Goal: Task Accomplishment & Management: Complete application form

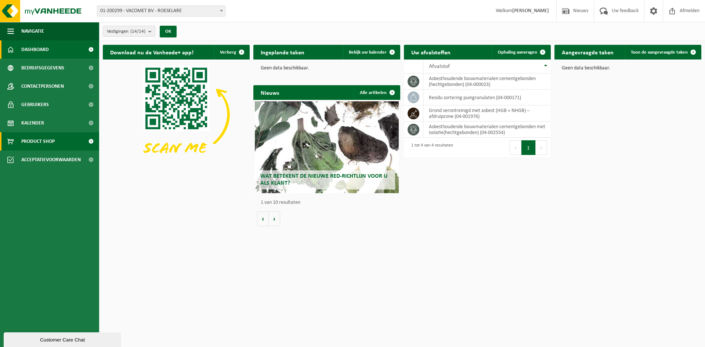
click at [54, 133] on span "Product Shop" at bounding box center [37, 141] width 33 height 18
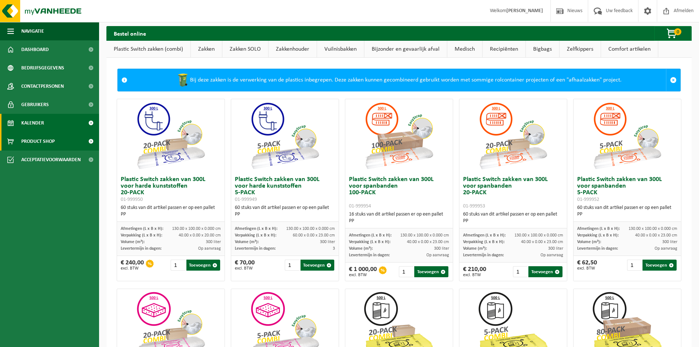
click at [45, 122] on link "Kalender" at bounding box center [49, 123] width 99 height 18
click at [17, 121] on link "Kalender" at bounding box center [49, 123] width 99 height 18
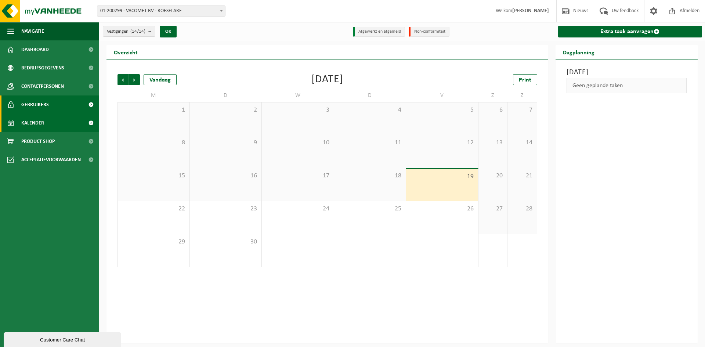
click at [39, 101] on span "Gebruikers" at bounding box center [35, 104] width 28 height 18
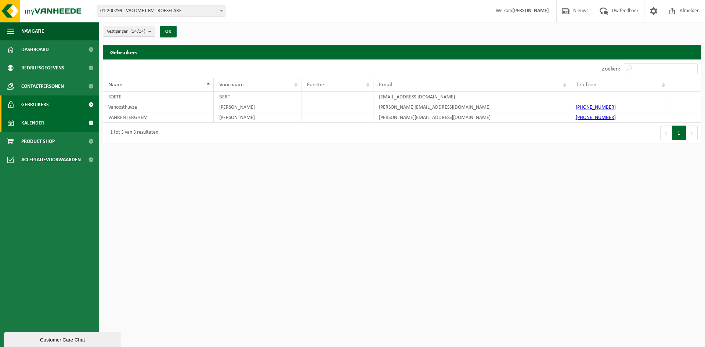
click at [64, 126] on link "Kalender" at bounding box center [49, 123] width 99 height 18
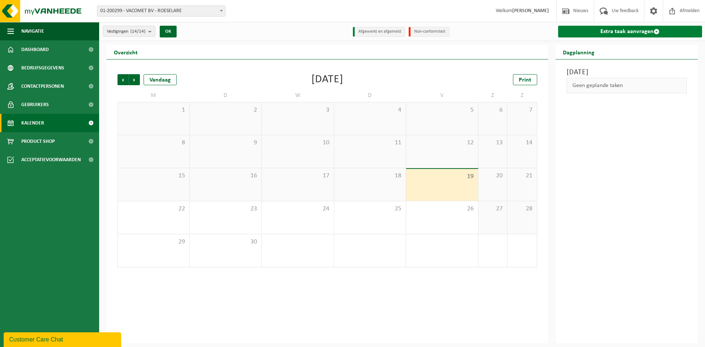
click at [611, 32] on link "Extra taak aanvragen" at bounding box center [630, 32] width 144 height 12
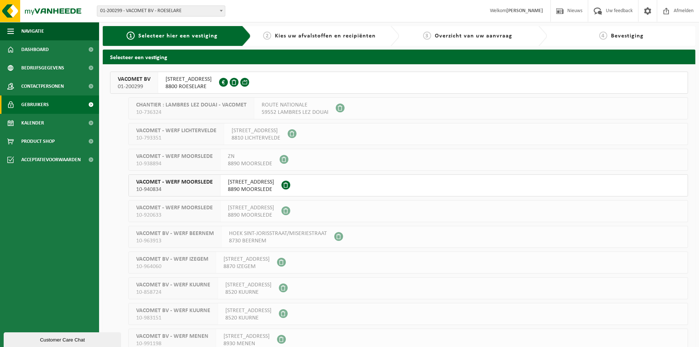
click at [46, 99] on span "Gebruikers" at bounding box center [35, 104] width 28 height 18
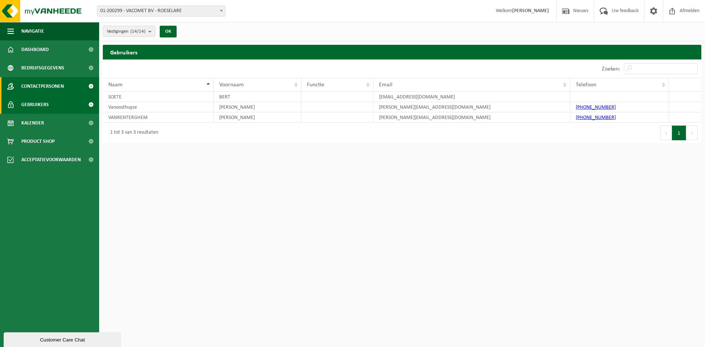
click at [37, 86] on span "Contactpersonen" at bounding box center [42, 86] width 43 height 18
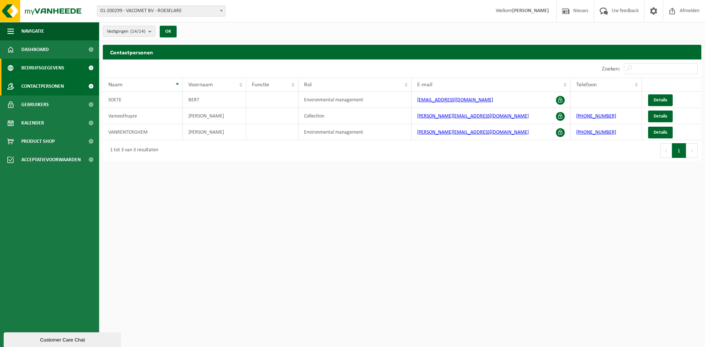
click at [46, 67] on span "Bedrijfsgegevens" at bounding box center [42, 68] width 43 height 18
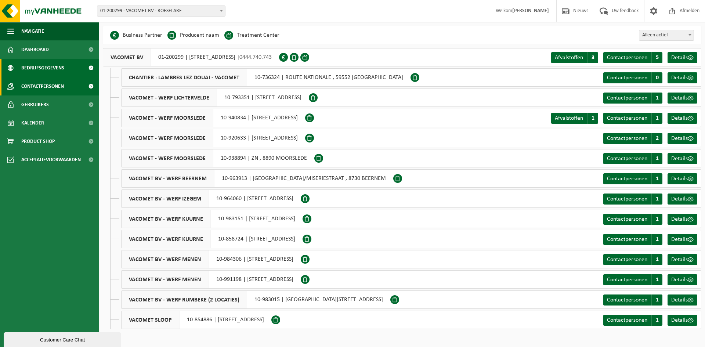
click at [41, 88] on span "Contactpersonen" at bounding box center [42, 86] width 43 height 18
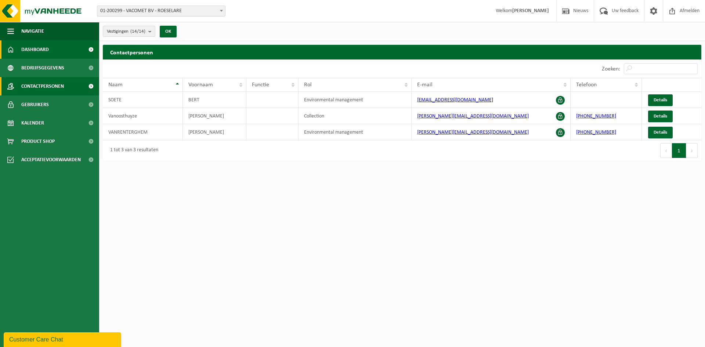
click at [44, 45] on span "Dashboard" at bounding box center [35, 49] width 28 height 18
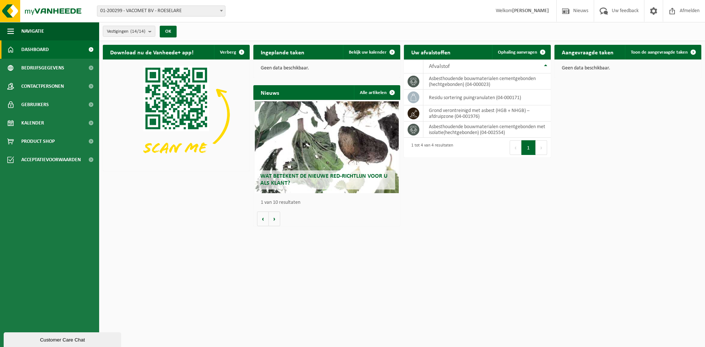
click at [214, 10] on span "01-200299 - VACOMET BV - ROESELARE" at bounding box center [161, 11] width 128 height 10
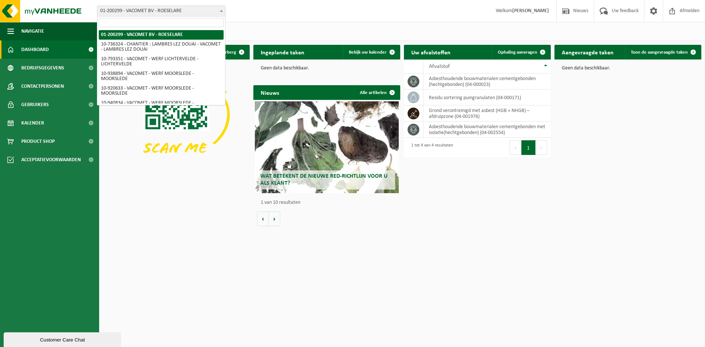
click at [214, 10] on span "01-200299 - VACOMET BV - ROESELARE" at bounding box center [161, 11] width 128 height 10
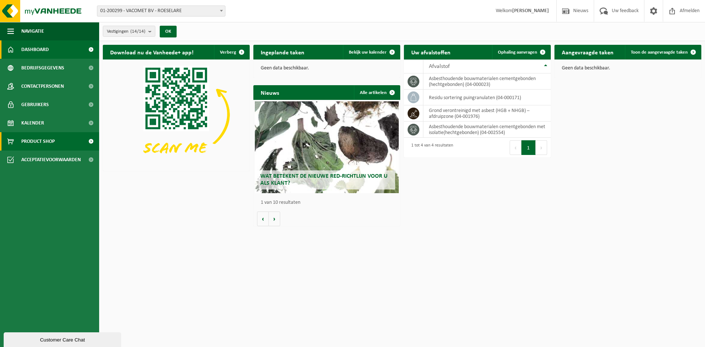
click at [31, 142] on span "Product Shop" at bounding box center [37, 141] width 33 height 18
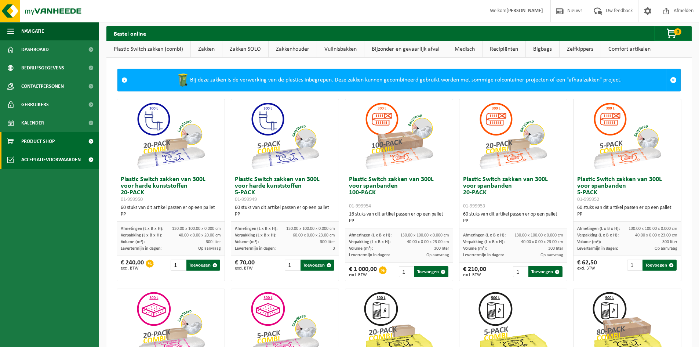
click at [39, 159] on span "Acceptatievoorwaarden" at bounding box center [50, 160] width 59 height 18
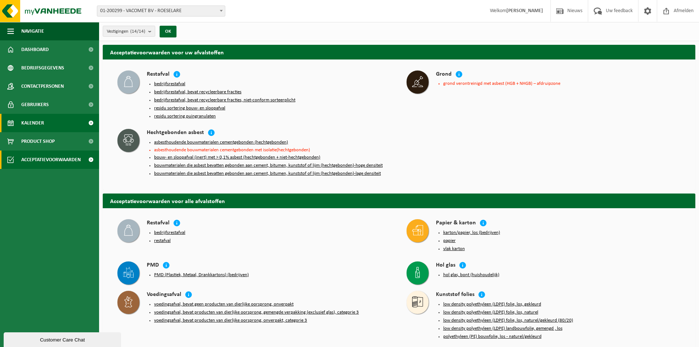
click at [41, 124] on span "Kalender" at bounding box center [32, 123] width 23 height 18
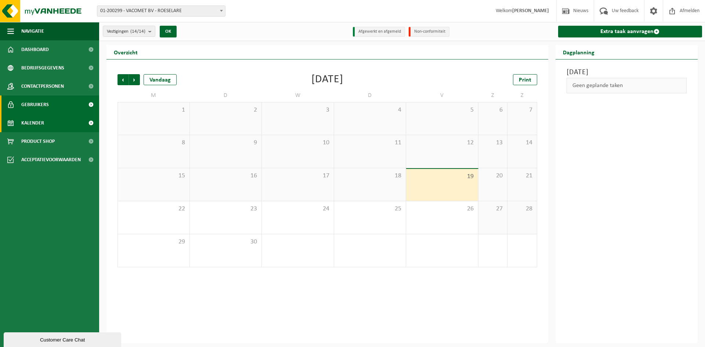
click at [41, 107] on span "Gebruikers" at bounding box center [35, 104] width 28 height 18
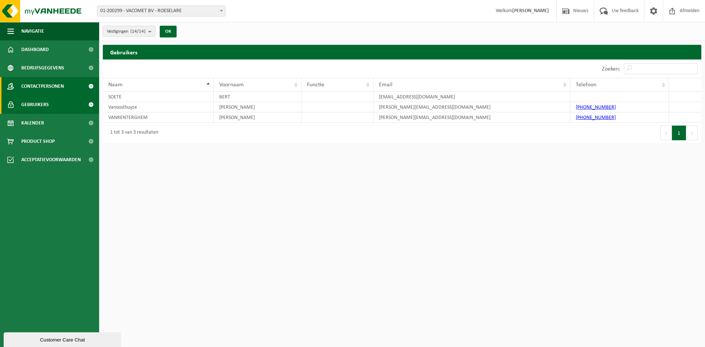
click at [41, 91] on span "Contactpersonen" at bounding box center [42, 86] width 43 height 18
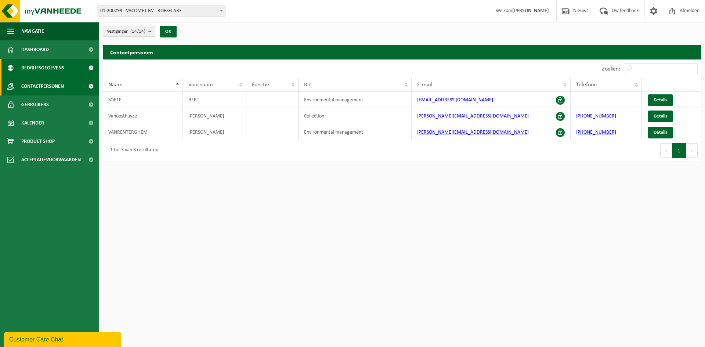
click at [47, 68] on span "Bedrijfsgegevens" at bounding box center [42, 68] width 43 height 18
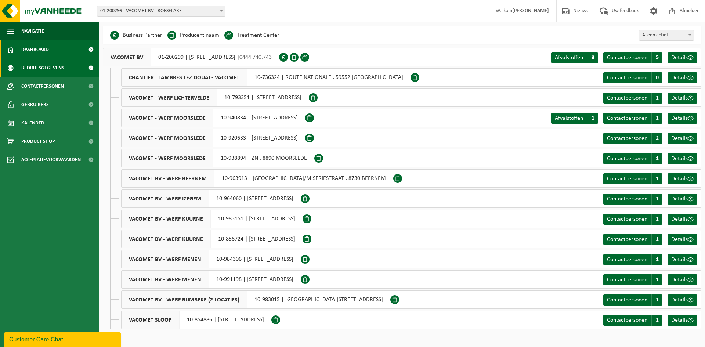
click at [59, 55] on link "Dashboard" at bounding box center [49, 49] width 99 height 18
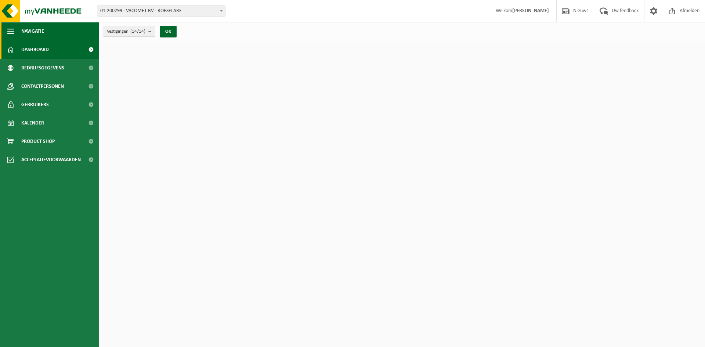
click at [12, 31] on span "button" at bounding box center [10, 31] width 7 height 18
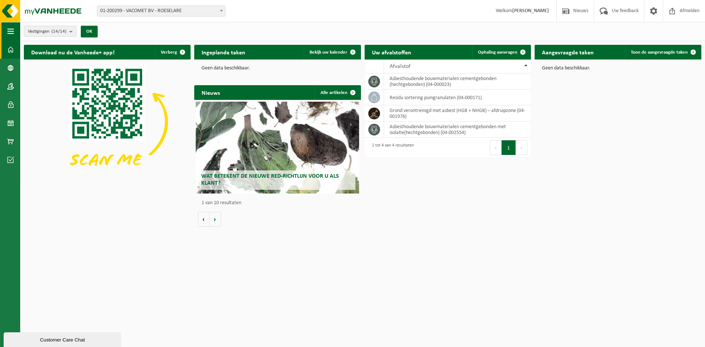
click at [12, 31] on span "button" at bounding box center [10, 31] width 7 height 18
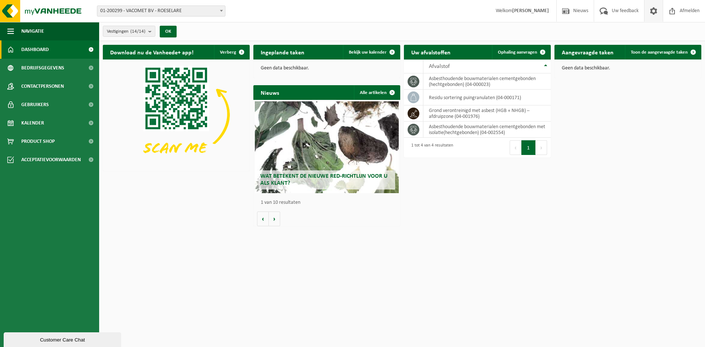
click at [653, 10] on span at bounding box center [653, 11] width 11 height 22
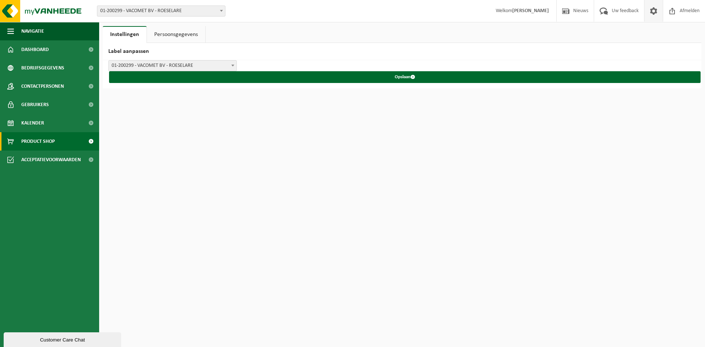
click at [33, 136] on span "Product Shop" at bounding box center [37, 141] width 33 height 18
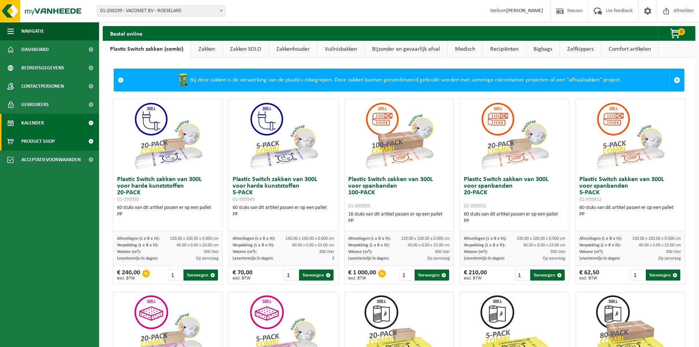
click at [34, 124] on span "Kalender" at bounding box center [32, 123] width 23 height 18
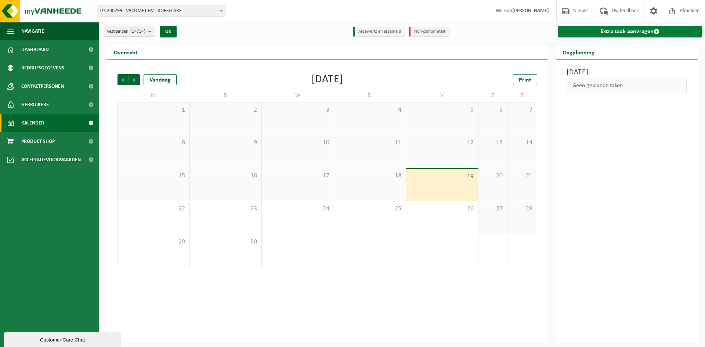
click at [612, 30] on link "Extra taak aanvragen" at bounding box center [630, 32] width 144 height 12
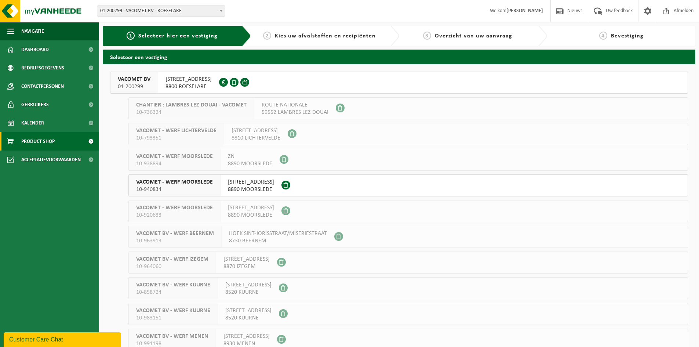
click at [37, 138] on span "Product Shop" at bounding box center [37, 141] width 33 height 18
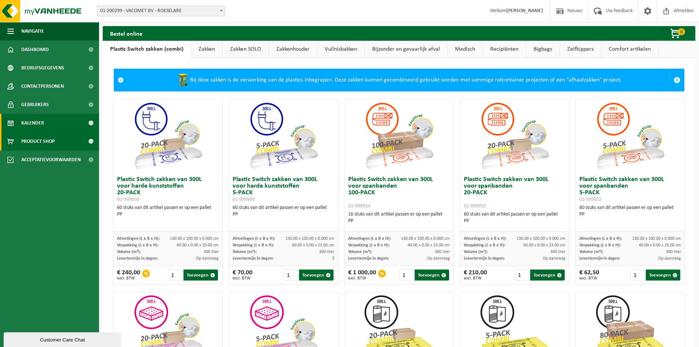
click at [41, 127] on span "Kalender" at bounding box center [32, 123] width 23 height 18
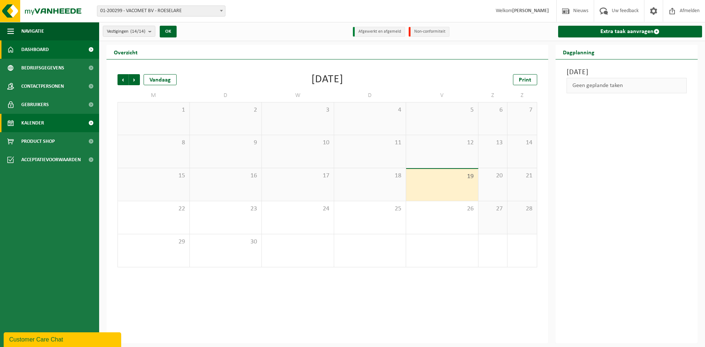
click at [33, 50] on span "Dashboard" at bounding box center [35, 49] width 28 height 18
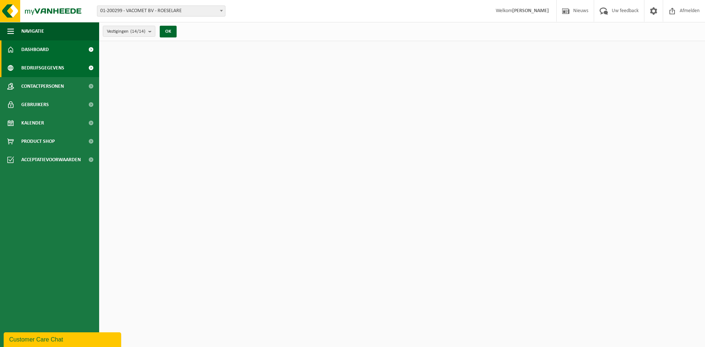
click at [39, 66] on span "Bedrijfsgegevens" at bounding box center [42, 68] width 43 height 18
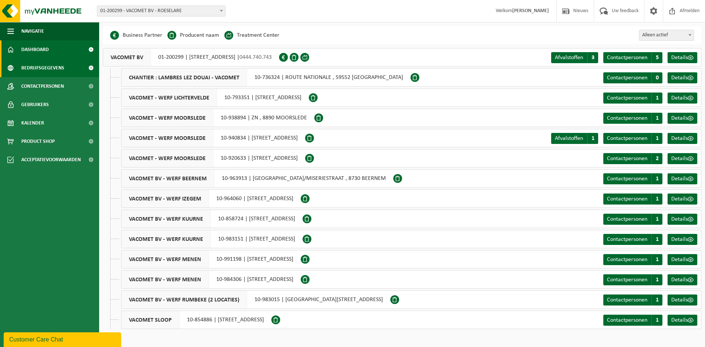
click at [44, 51] on span "Dashboard" at bounding box center [35, 49] width 28 height 18
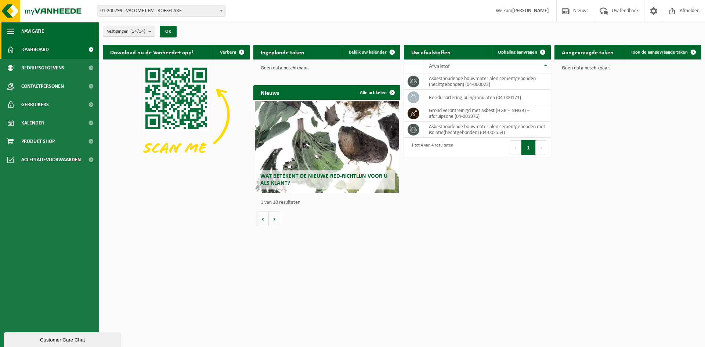
click at [9, 28] on span "button" at bounding box center [10, 31] width 7 height 18
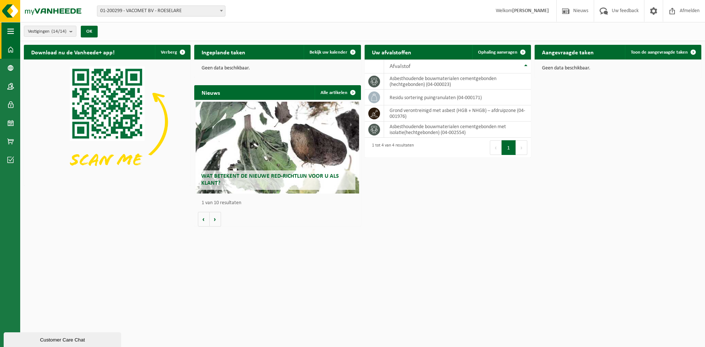
click at [9, 28] on span "button" at bounding box center [10, 31] width 7 height 18
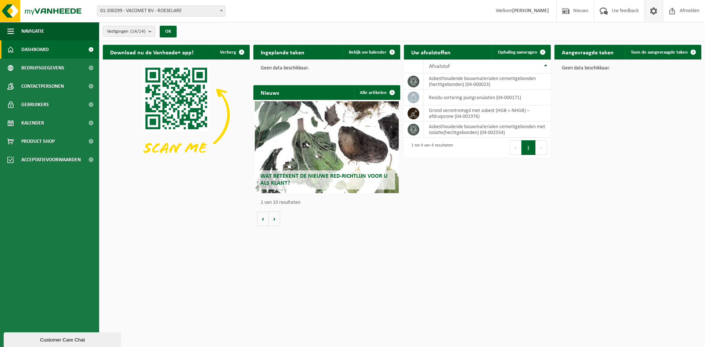
click at [659, 11] on link at bounding box center [653, 11] width 19 height 22
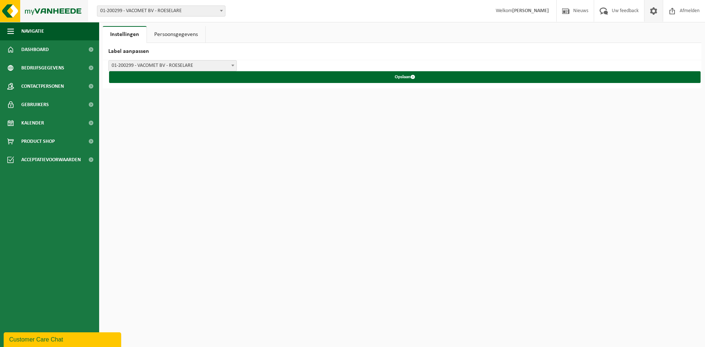
click at [48, 7] on img at bounding box center [44, 11] width 88 height 22
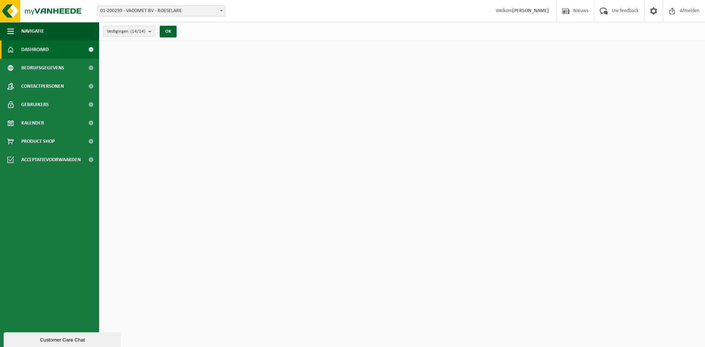
click at [204, 14] on span "01-200299 - VACOMET BV - ROESELARE" at bounding box center [161, 11] width 128 height 10
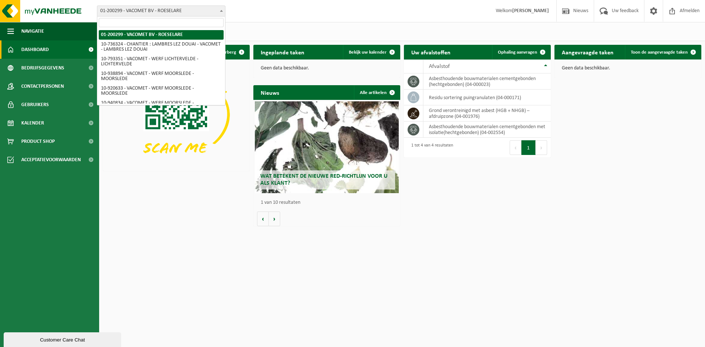
click at [204, 14] on span "01-200299 - VACOMET BV - ROESELARE" at bounding box center [161, 11] width 128 height 10
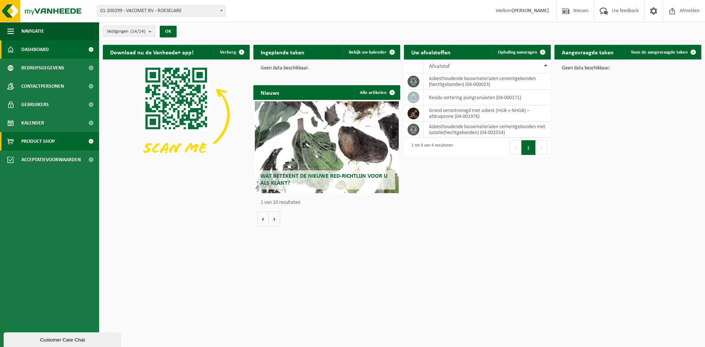
click at [46, 144] on span "Product Shop" at bounding box center [37, 141] width 33 height 18
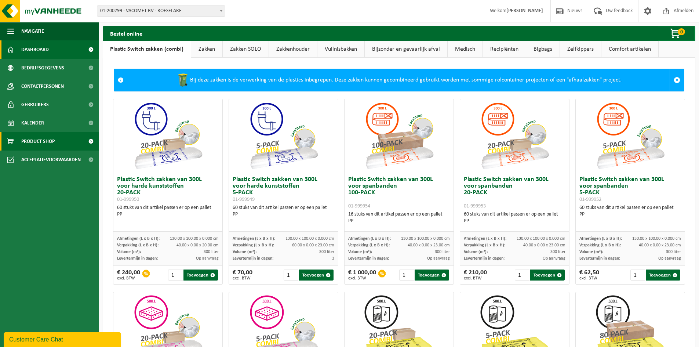
click at [41, 47] on span "Dashboard" at bounding box center [35, 49] width 28 height 18
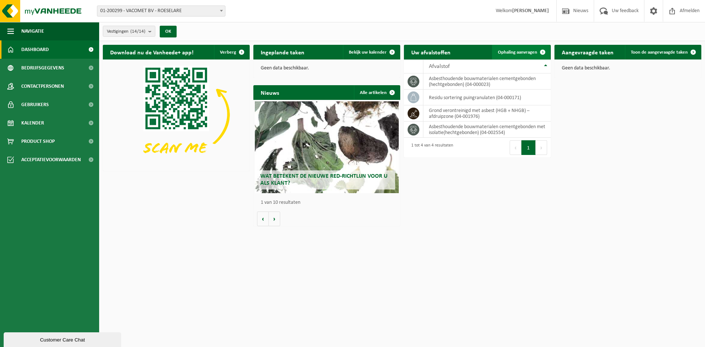
click at [537, 53] on span at bounding box center [542, 52] width 15 height 15
click at [39, 45] on span "Dashboard" at bounding box center [35, 49] width 28 height 18
click at [450, 80] on td "asbesthoudende bouwmaterialen cementgebonden (hechtgebonden) (04-000023)" at bounding box center [486, 81] width 127 height 16
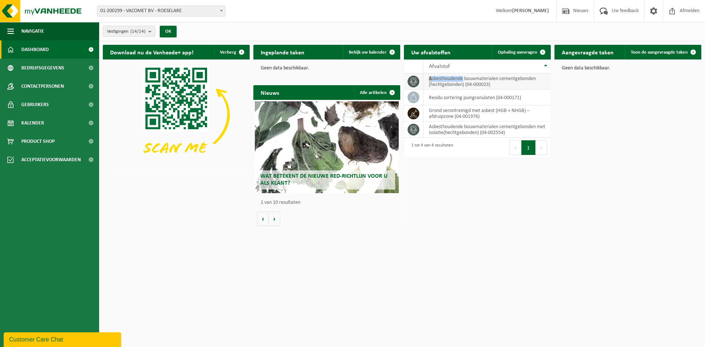
click at [450, 80] on td "asbesthoudende bouwmaterialen cementgebonden (hechtgebonden) (04-000023)" at bounding box center [486, 81] width 127 height 16
click at [606, 52] on h2 "Aangevraagde taken" at bounding box center [587, 52] width 66 height 14
click at [655, 53] on span "Toon de aangevraagde taken" at bounding box center [659, 52] width 57 height 5
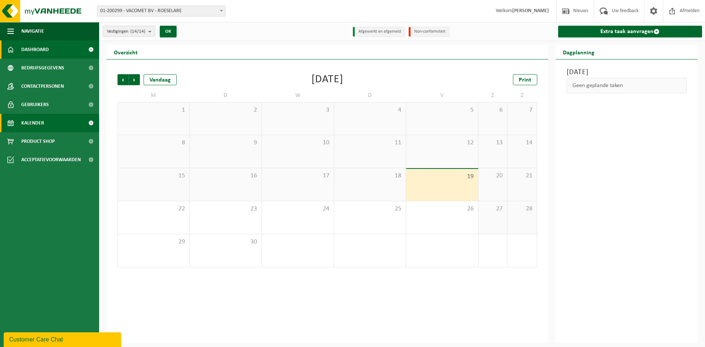
click at [30, 49] on span "Dashboard" at bounding box center [35, 49] width 28 height 18
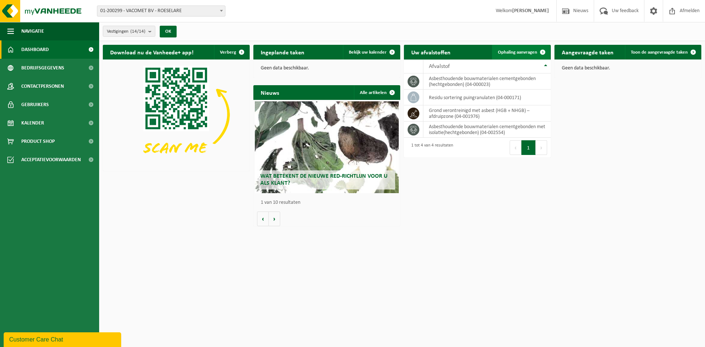
click at [515, 50] on span "Ophaling aanvragen" at bounding box center [517, 52] width 39 height 5
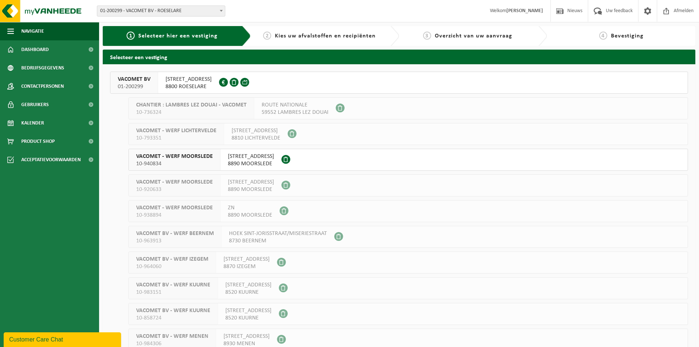
click at [192, 81] on span "REGENBEEKSTRAAT 17" at bounding box center [189, 79] width 46 height 7
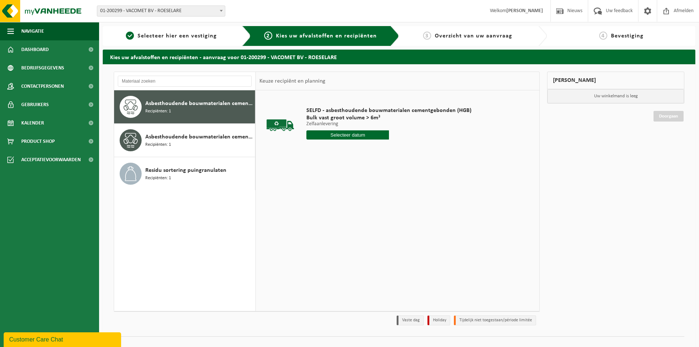
click at [373, 134] on input "text" at bounding box center [348, 134] width 83 height 9
click at [316, 210] on div "22" at bounding box center [313, 212] width 13 height 12
type input "Van [DATE]"
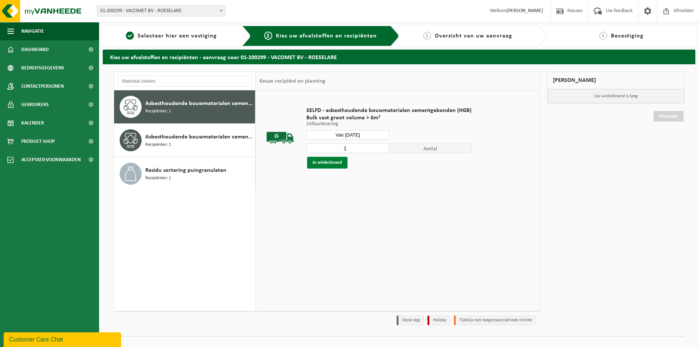
click at [326, 163] on button "In winkelmand" at bounding box center [327, 163] width 40 height 12
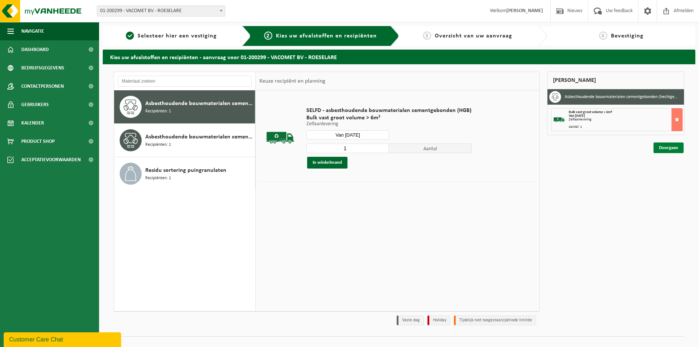
click at [660, 147] on link "Doorgaan" at bounding box center [669, 147] width 30 height 11
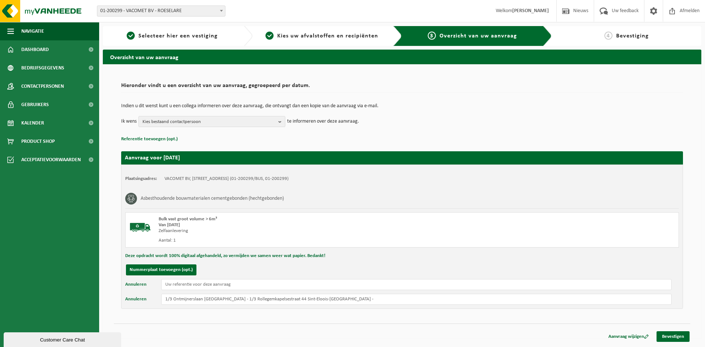
click at [231, 293] on div "Plaatsingsadres: VACOMET BV, [STREET_ADDRESS] (01-200299/BUS, 01-200299) Asbest…" at bounding box center [402, 236] width 562 height 144
click at [320, 299] on input "1/3 Ontmijnerslaan [GEOGRAPHIC_DATA] - 1/3 Rollegemkapelsestraat 44 Sint-Eloois…" at bounding box center [416, 299] width 510 height 11
type input "1/3 Ontmijnerslaan [GEOGRAPHIC_DATA] - 1/3 Rollegemkapelsestraat 44 Sint-Eloois…"
click at [677, 337] on link "Bevestigen" at bounding box center [672, 336] width 33 height 11
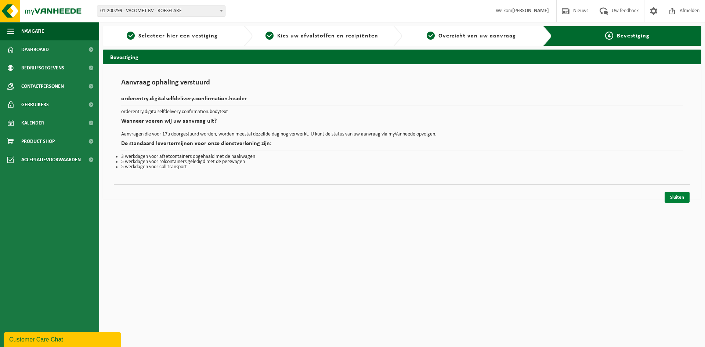
click at [672, 197] on link "Sluiten" at bounding box center [676, 197] width 25 height 11
